Goal: Navigation & Orientation: Find specific page/section

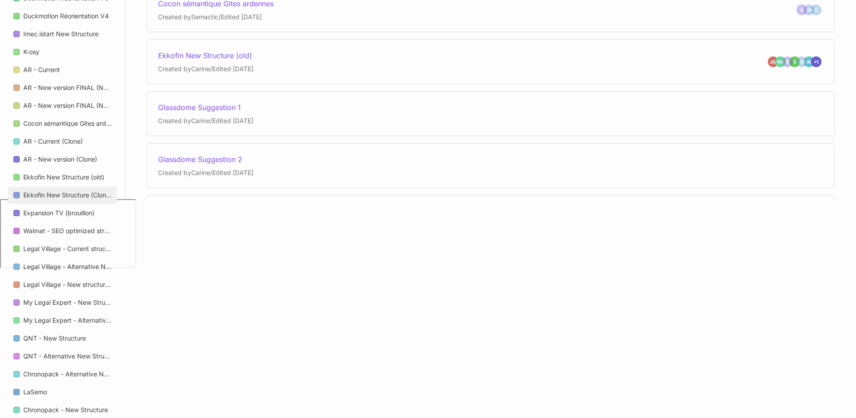
scroll to position [492, 0]
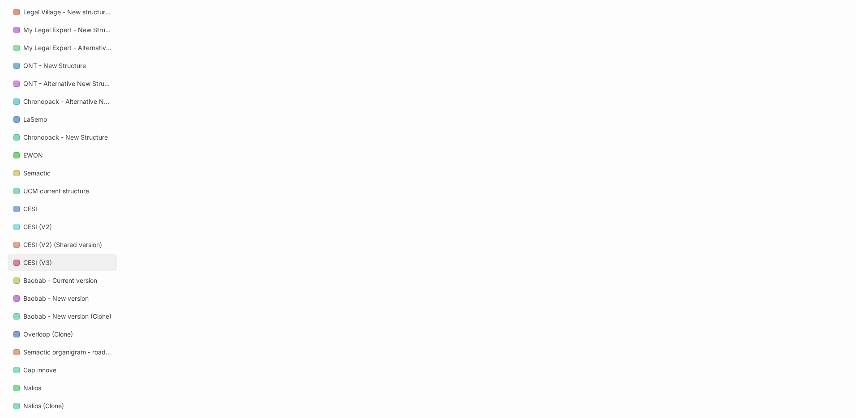
click at [62, 265] on link "CESI (V3)" at bounding box center [62, 262] width 109 height 17
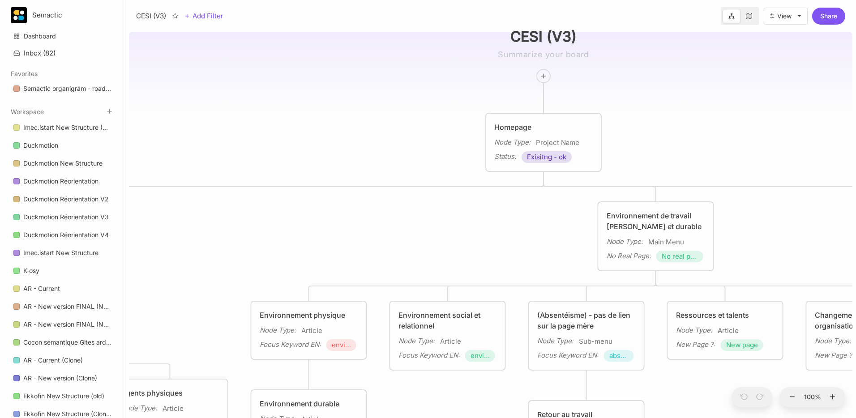
drag, startPoint x: 334, startPoint y: 208, endPoint x: 385, endPoint y: 129, distance: 94.4
click at [385, 129] on div "CESI (V3) Homepage Node Type : Project Name Status : Exisitng - ok Santé et bie…" at bounding box center [491, 224] width 724 height 390
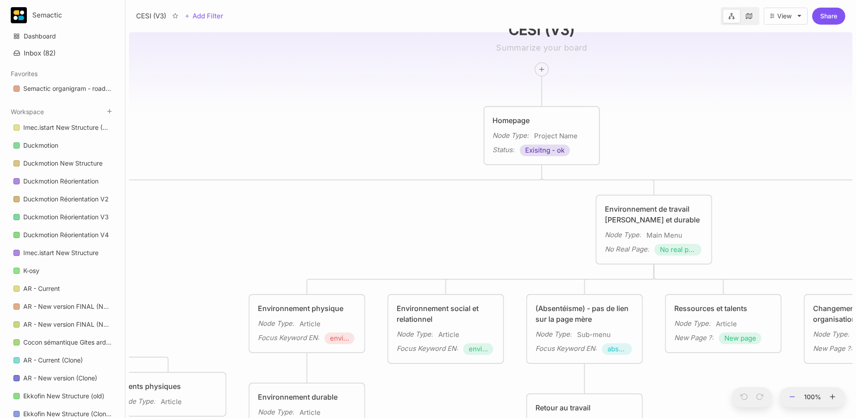
click at [790, 399] on icon at bounding box center [793, 397] width 8 height 8
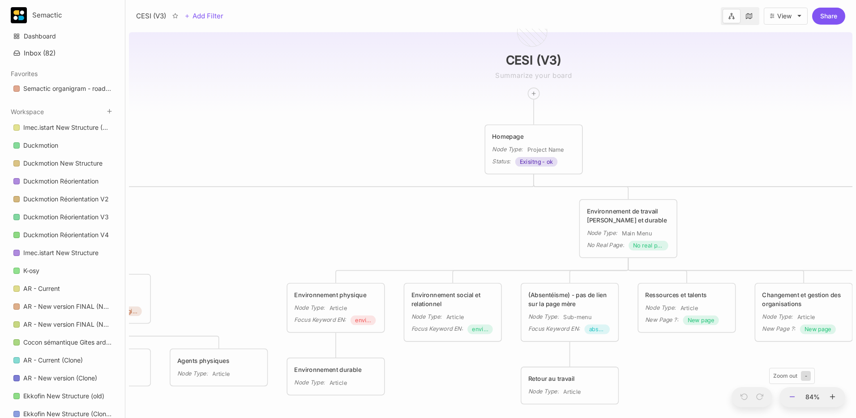
click at [790, 396] on icon at bounding box center [793, 397] width 8 height 8
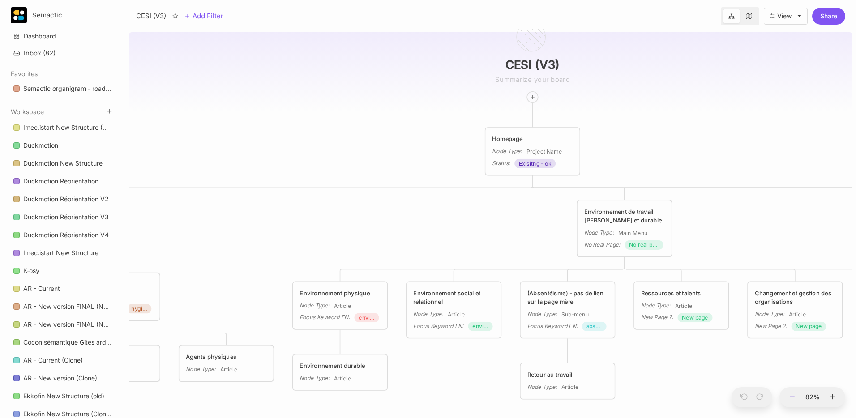
click at [790, 396] on icon at bounding box center [793, 397] width 8 height 8
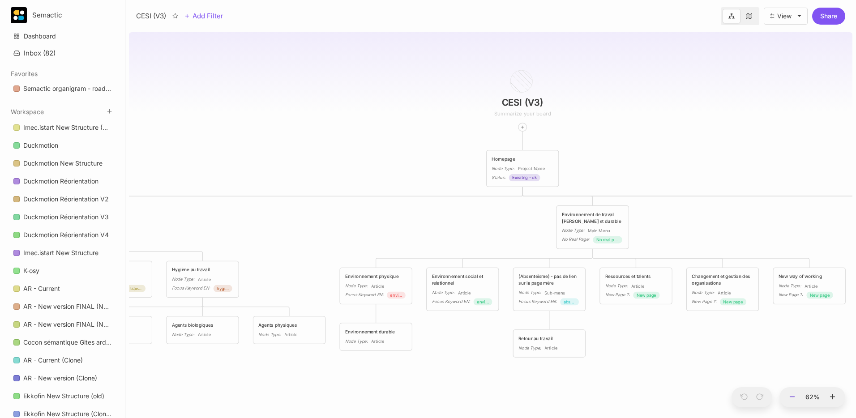
click at [790, 396] on icon at bounding box center [793, 397] width 8 height 8
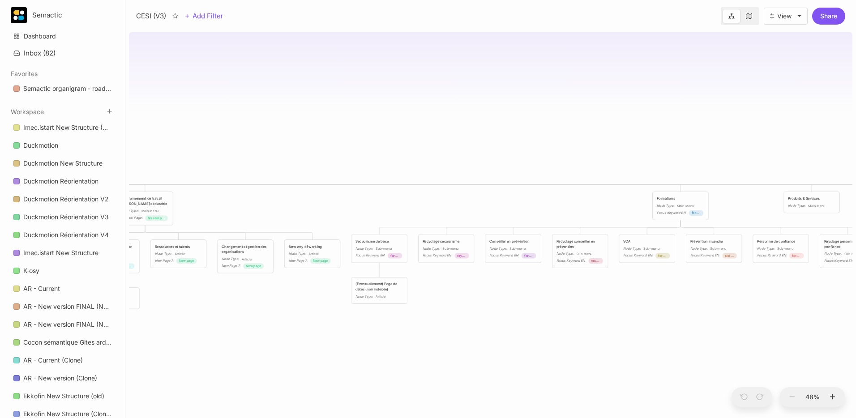
drag, startPoint x: 744, startPoint y: 214, endPoint x: 319, endPoint y: 197, distance: 424.9
click at [319, 197] on div "CESI (V3) Homepage Node Type : Project Name Status : Exisitng - ok Santé et bie…" at bounding box center [491, 224] width 724 height 390
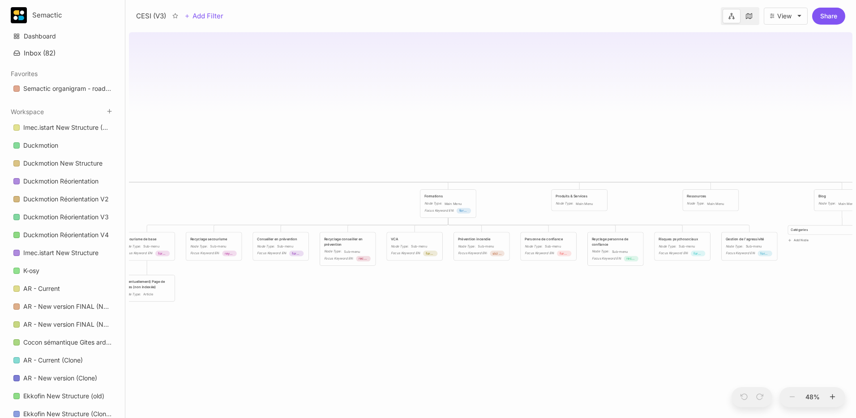
drag, startPoint x: 467, startPoint y: 193, endPoint x: 346, endPoint y: 191, distance: 121.4
click at [341, 191] on div "CESI (V3) Homepage Node Type : Project Name Status : Exisitng - ok Santé et bie…" at bounding box center [491, 224] width 724 height 390
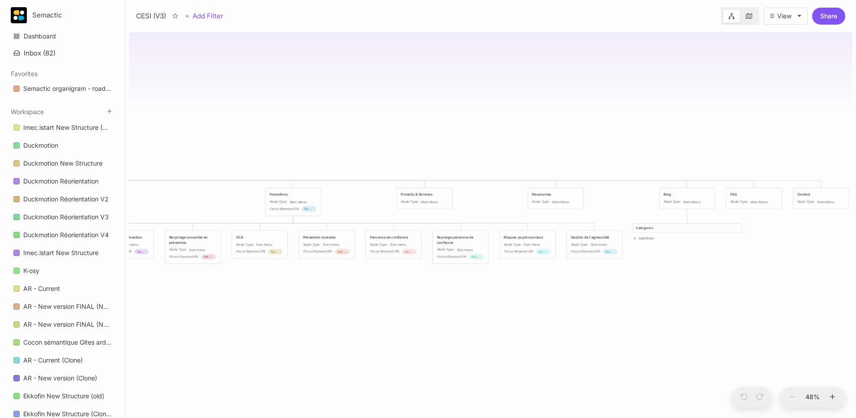
drag, startPoint x: 592, startPoint y: 176, endPoint x: 608, endPoint y: 168, distance: 17.6
click at [608, 168] on div "CESI (V3) Homepage Node Type : Project Name Status : Exisitng - ok Santé et bie…" at bounding box center [491, 224] width 724 height 390
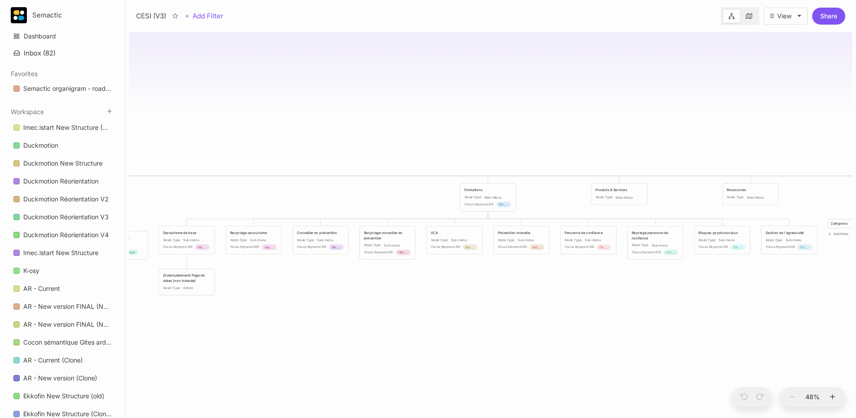
drag, startPoint x: 360, startPoint y: 145, endPoint x: 749, endPoint y: 143, distance: 389.1
click at [749, 143] on div "CESI (V3) Homepage Node Type : Project Name Status : Exisitng - ok Santé et bie…" at bounding box center [491, 224] width 724 height 390
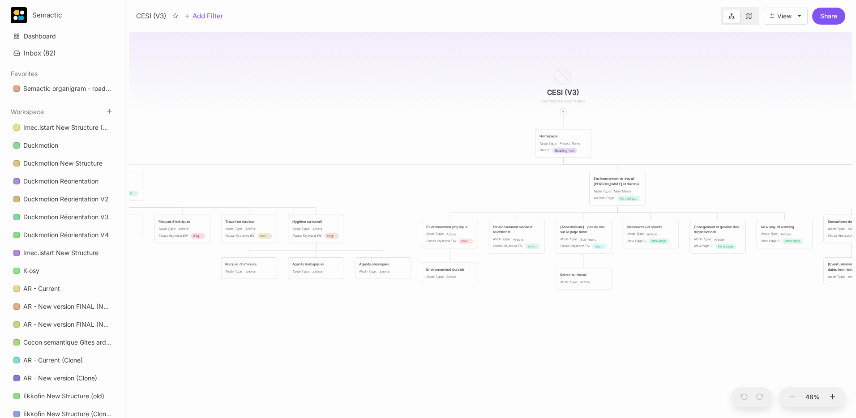
drag, startPoint x: 460, startPoint y: 161, endPoint x: 749, endPoint y: 154, distance: 288.5
click at [754, 153] on div "CESI (V3) Homepage Node Type : Project Name Status : Exisitng - ok Santé et bie…" at bounding box center [491, 224] width 724 height 390
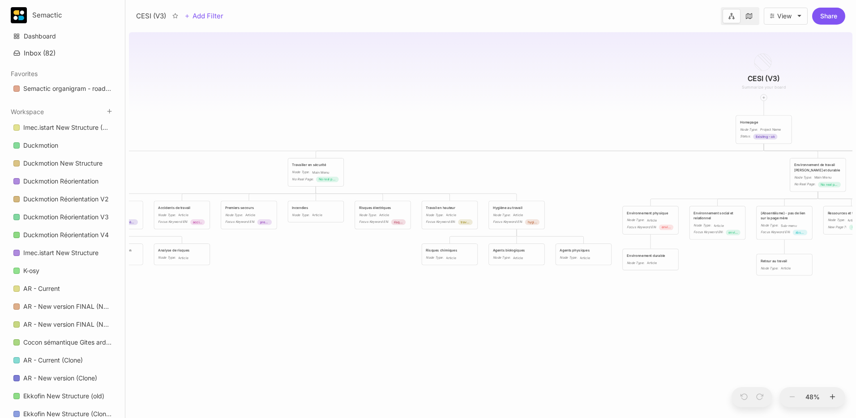
drag, startPoint x: 313, startPoint y: 180, endPoint x: 662, endPoint y: 153, distance: 349.4
click at [662, 153] on div "CESI (V3) Homepage Node Type : Project Name Status : Exisitng - ok Santé et bie…" at bounding box center [491, 224] width 724 height 390
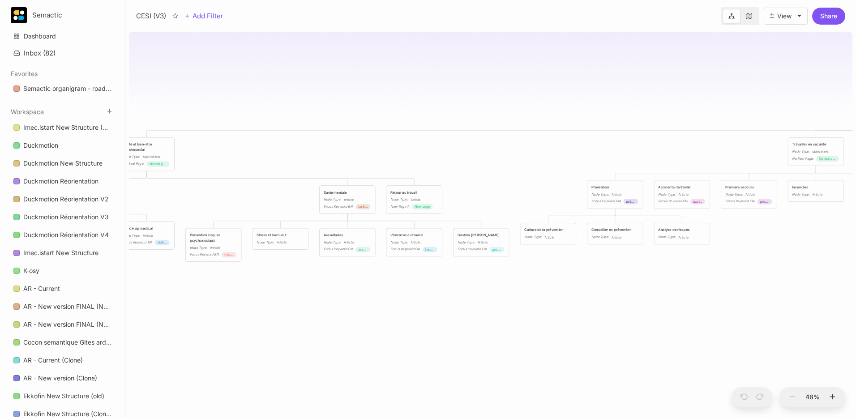
drag, startPoint x: 275, startPoint y: 160, endPoint x: 622, endPoint y: 152, distance: 346.7
click at [622, 152] on div "CESI (V3) Homepage Node Type : Project Name Status : Exisitng - ok Santé et bie…" at bounding box center [491, 224] width 724 height 390
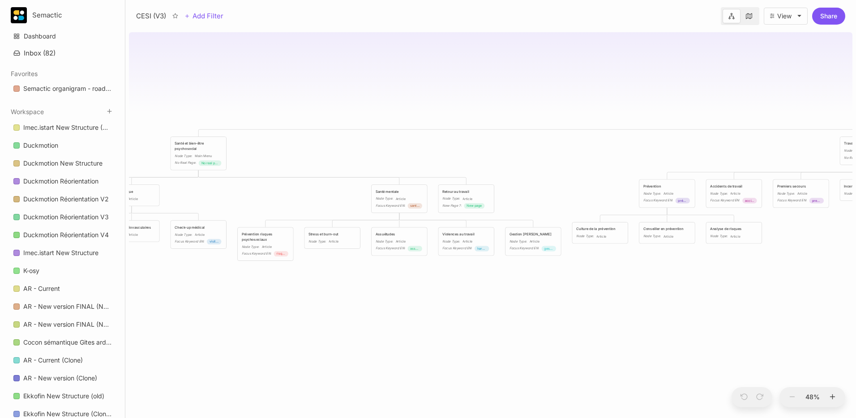
drag, startPoint x: 420, startPoint y: 152, endPoint x: 716, endPoint y: 154, distance: 296.0
click at [716, 154] on div "CESI (V3) Homepage Node Type : Project Name Status : Exisitng - ok Santé et bie…" at bounding box center [491, 224] width 724 height 390
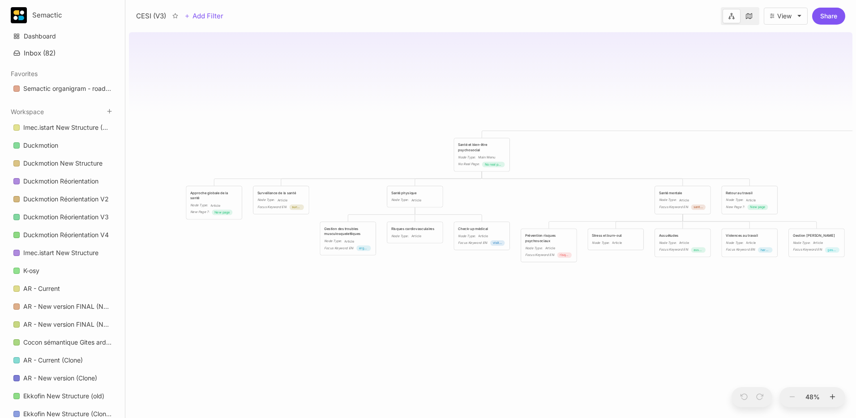
scroll to position [510, 0]
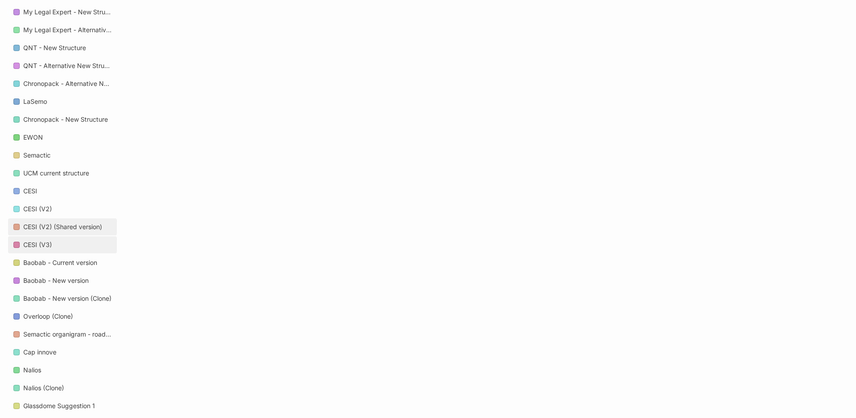
click at [82, 222] on div "CESI (V2) (Shared version)" at bounding box center [62, 227] width 79 height 11
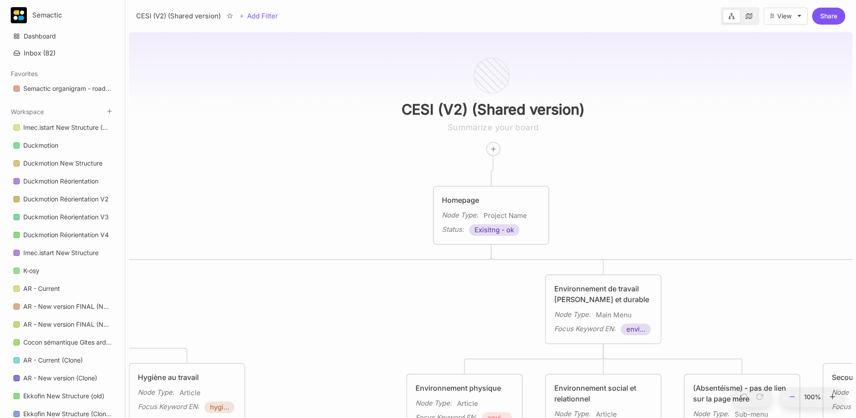
click at [795, 394] on icon at bounding box center [793, 397] width 8 height 8
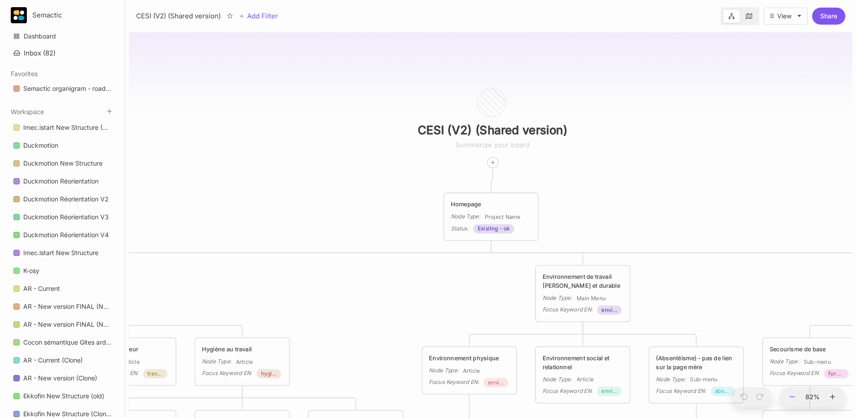
click at [795, 394] on icon at bounding box center [793, 397] width 8 height 8
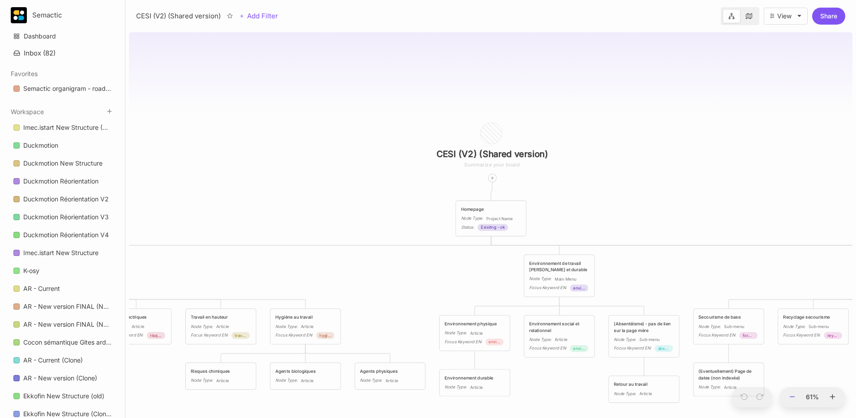
click at [795, 394] on icon at bounding box center [793, 397] width 8 height 8
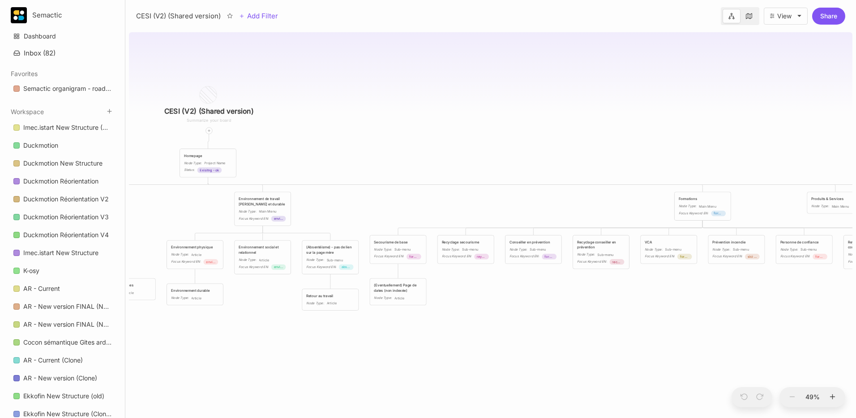
drag, startPoint x: 618, startPoint y: 206, endPoint x: 369, endPoint y: 158, distance: 253.6
click at [369, 158] on div "CESI (V2) (Shared version) Homepage Node Type : Project Name Status : Exisitng …" at bounding box center [491, 224] width 724 height 390
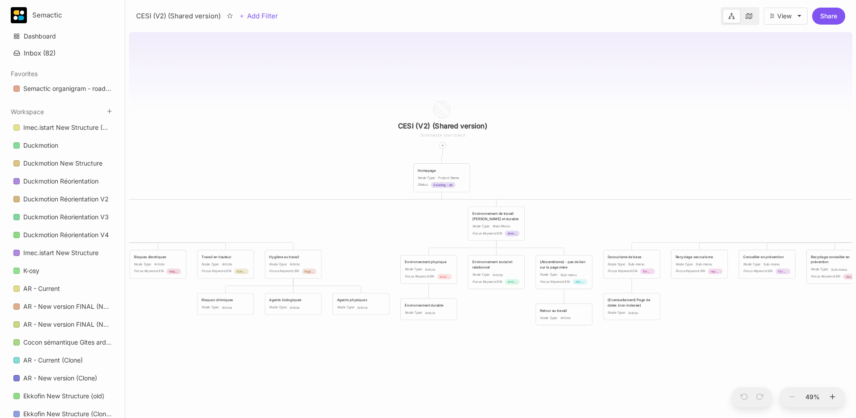
drag, startPoint x: 454, startPoint y: 157, endPoint x: 741, endPoint y: 180, distance: 287.5
click at [741, 180] on div "CESI (V2) (Shared version) Homepage Node Type : Project Name Status : Exisitng …" at bounding box center [491, 224] width 724 height 390
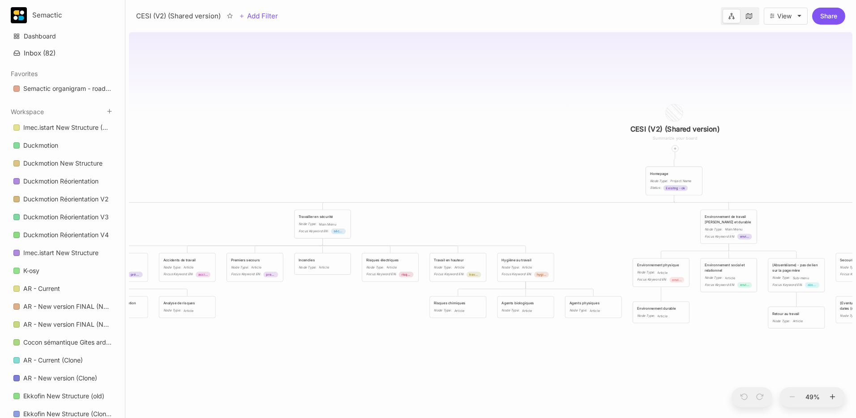
drag, startPoint x: 540, startPoint y: 185, endPoint x: 673, endPoint y: 183, distance: 132.1
click at [716, 183] on div "CESI (V2) (Shared version) Homepage Node Type : Project Name Status : Exisitng …" at bounding box center [491, 224] width 724 height 390
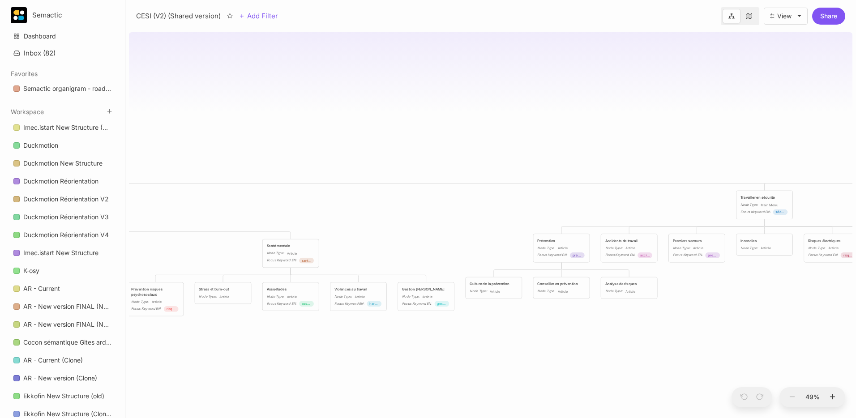
drag, startPoint x: 400, startPoint y: 182, endPoint x: 654, endPoint y: 164, distance: 254.5
click at [654, 164] on div "CESI (V2) (Shared version) Homepage Node Type : Project Name Status : Exisitng …" at bounding box center [491, 224] width 724 height 390
drag, startPoint x: 284, startPoint y: 171, endPoint x: 501, endPoint y: 160, distance: 217.0
click at [502, 160] on div "CESI (V2) (Shared version) Homepage Node Type : Project Name Status : Exisitng …" at bounding box center [491, 224] width 724 height 390
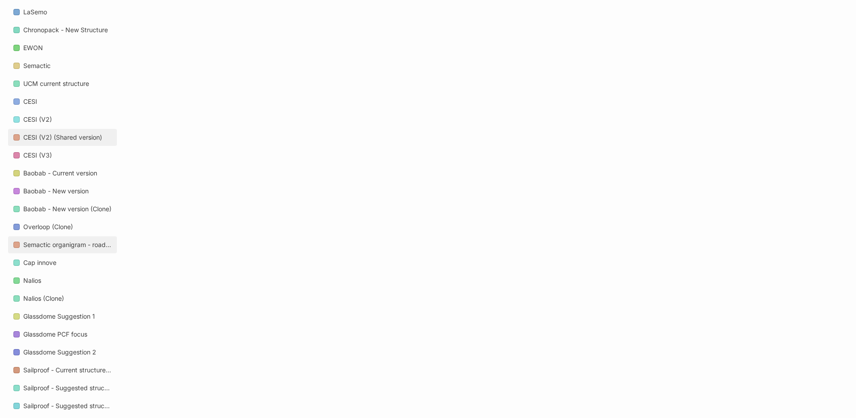
scroll to position [939, 0]
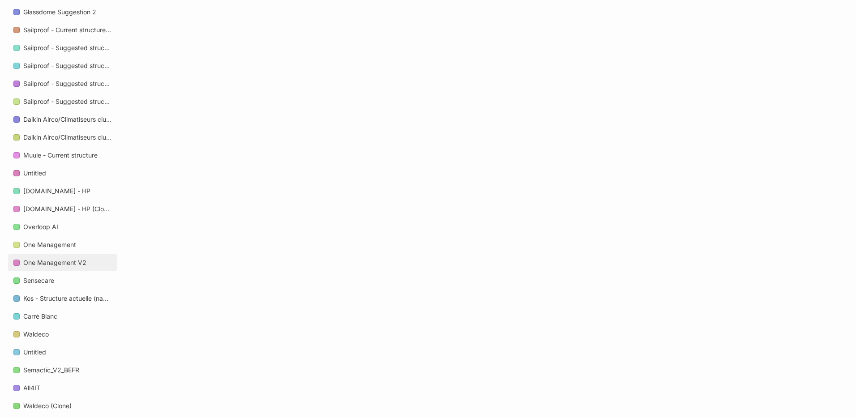
click at [64, 259] on div "One Management V2" at bounding box center [54, 262] width 63 height 11
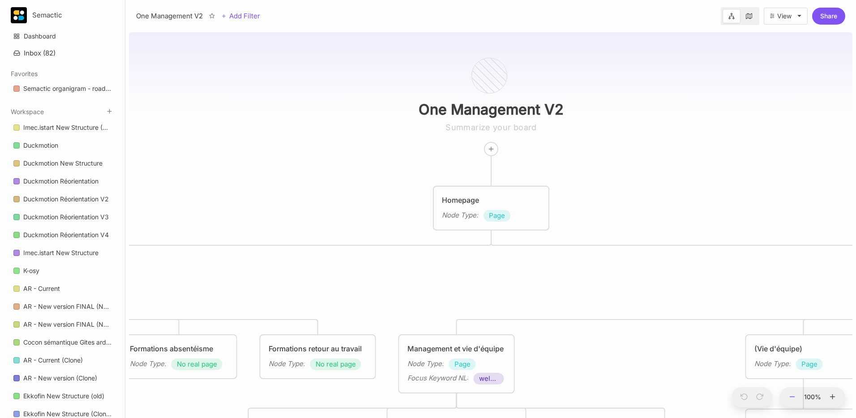
click at [790, 393] on icon at bounding box center [793, 397] width 8 height 8
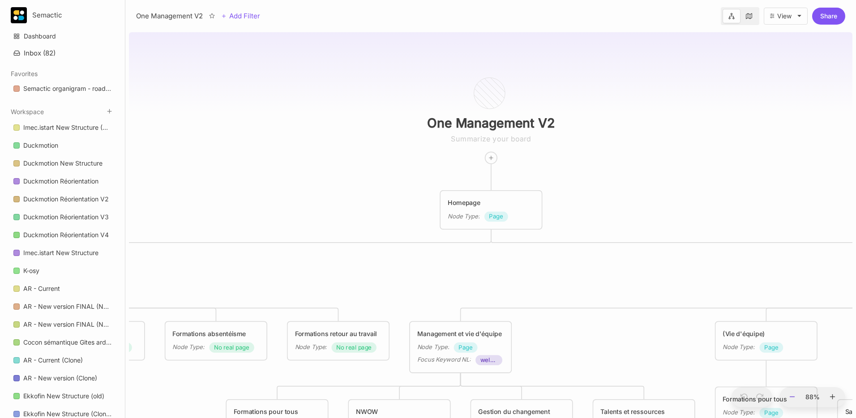
click at [790, 393] on icon at bounding box center [793, 397] width 8 height 8
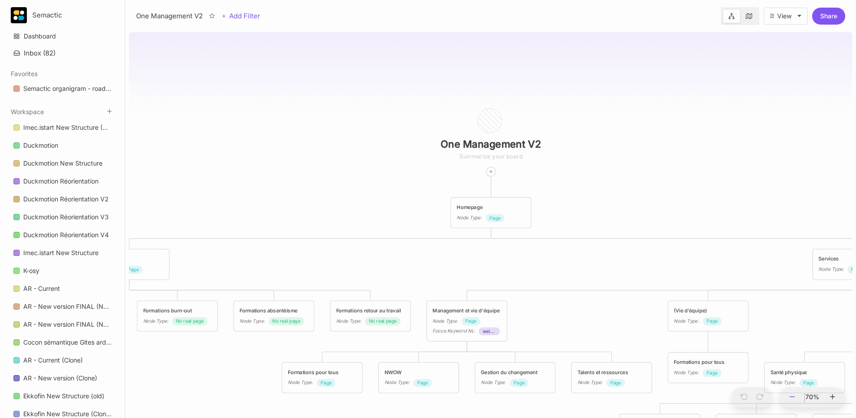
click at [790, 393] on icon at bounding box center [793, 397] width 8 height 8
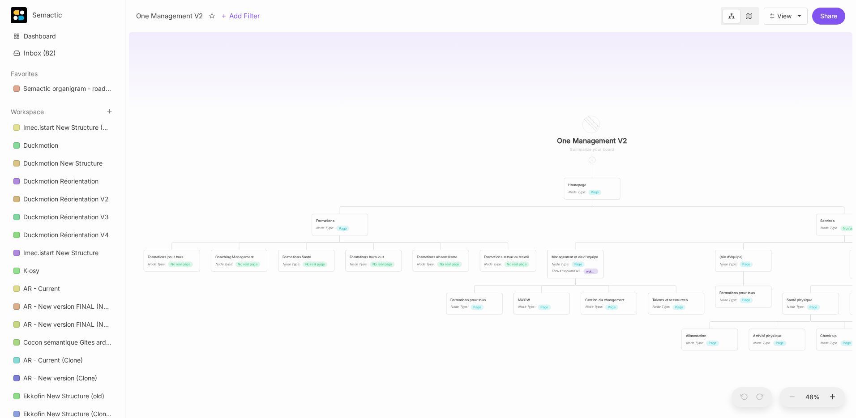
drag, startPoint x: 254, startPoint y: 236, endPoint x: 420, endPoint y: 208, distance: 169.0
click at [339, 210] on div "One Management V2 Homepage Node Type : Page Formations Node Type : Page Service…" at bounding box center [491, 224] width 724 height 390
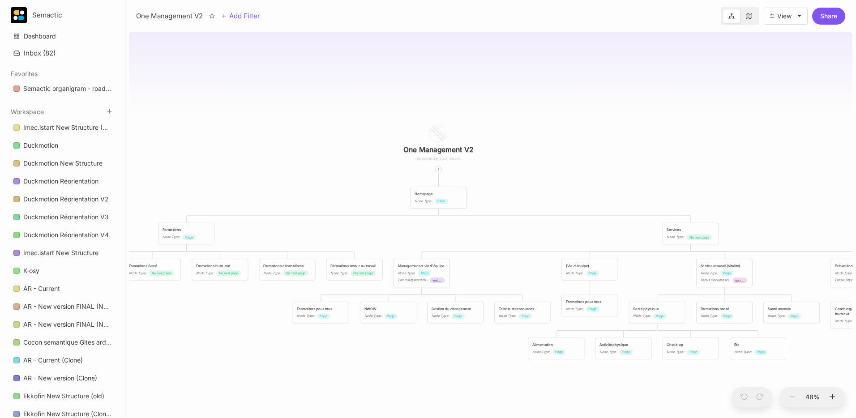
drag, startPoint x: 638, startPoint y: 220, endPoint x: 211, endPoint y: 212, distance: 426.8
click at [211, 212] on div "One Management V2 Homepage Node Type : Page Formations Node Type : Page Service…" at bounding box center [491, 224] width 724 height 390
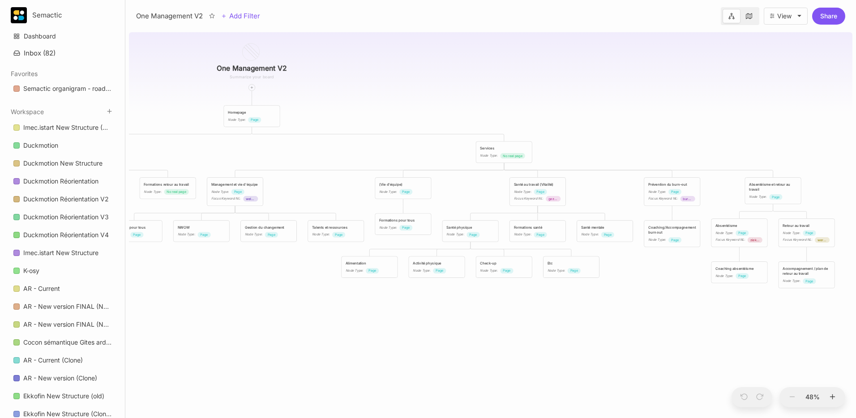
drag, startPoint x: 345, startPoint y: 174, endPoint x: 471, endPoint y: 106, distance: 143.1
click at [471, 106] on div "One Management V2 Homepage Node Type : Page Formations Node Type : Page Service…" at bounding box center [491, 224] width 724 height 390
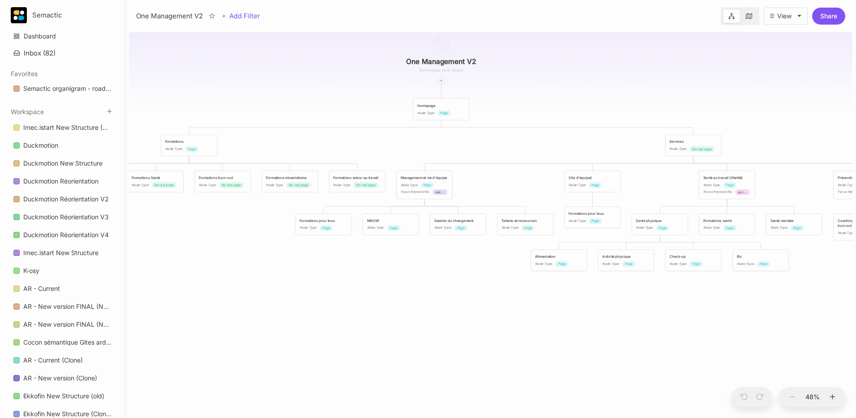
drag, startPoint x: 332, startPoint y: 134, endPoint x: 546, endPoint y: 127, distance: 214.2
click at [546, 127] on div "One Management V2 Homepage Node Type : Page Formations Node Type : Page Service…" at bounding box center [491, 224] width 724 height 390
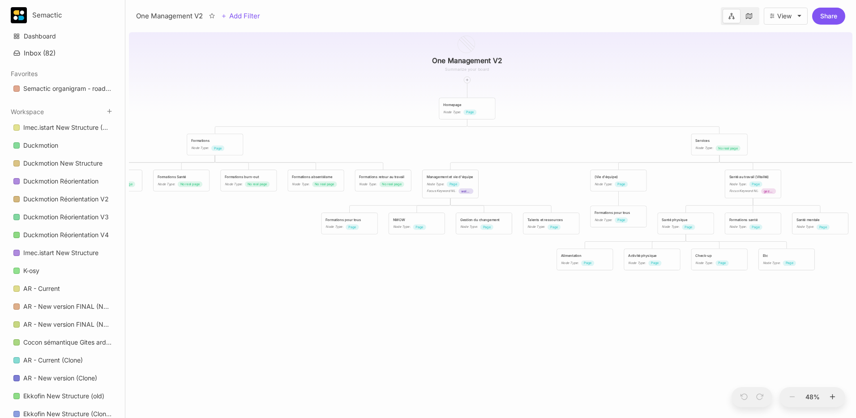
drag, startPoint x: 250, startPoint y: 86, endPoint x: 272, endPoint y: 88, distance: 22.0
click at [272, 88] on div "One Management V2 Homepage Node Type : Page Formations Node Type : Page Service…" at bounding box center [491, 224] width 724 height 390
